Goal: Check status

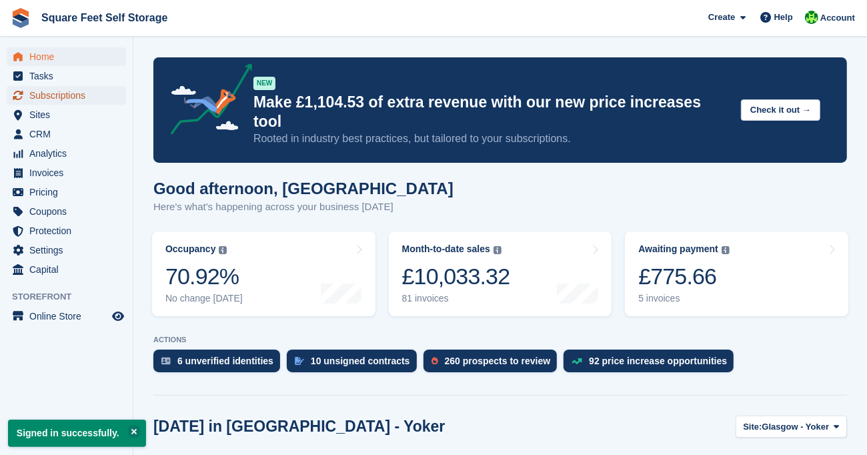
click at [72, 99] on span "Subscriptions" at bounding box center [69, 95] width 80 height 19
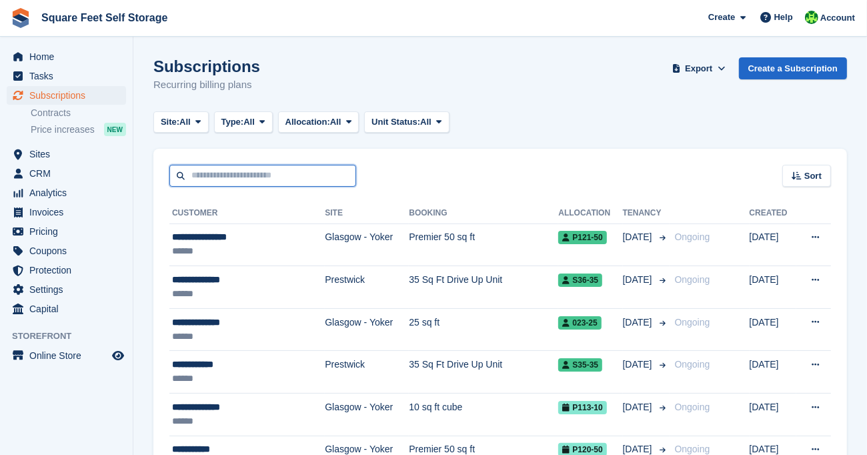
click at [257, 175] on input "text" at bounding box center [262, 176] width 187 height 22
type input "**********"
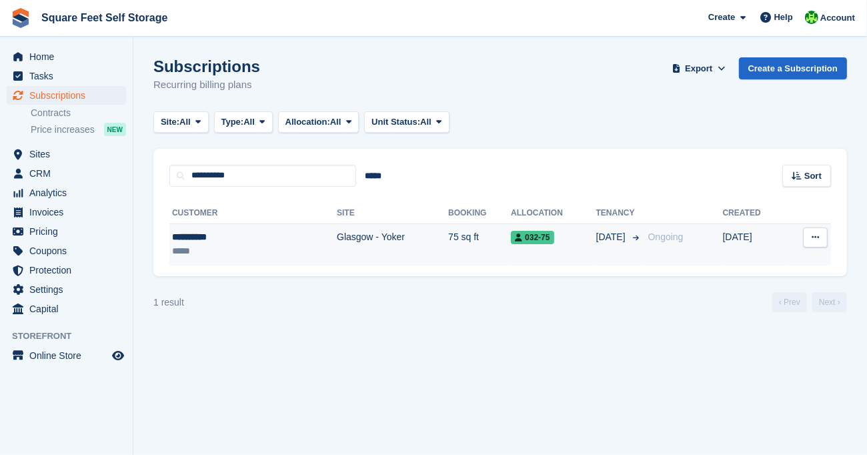
click at [337, 237] on td "Glasgow - Yoker" at bounding box center [392, 244] width 111 height 42
